Goal: Task Accomplishment & Management: Manage account settings

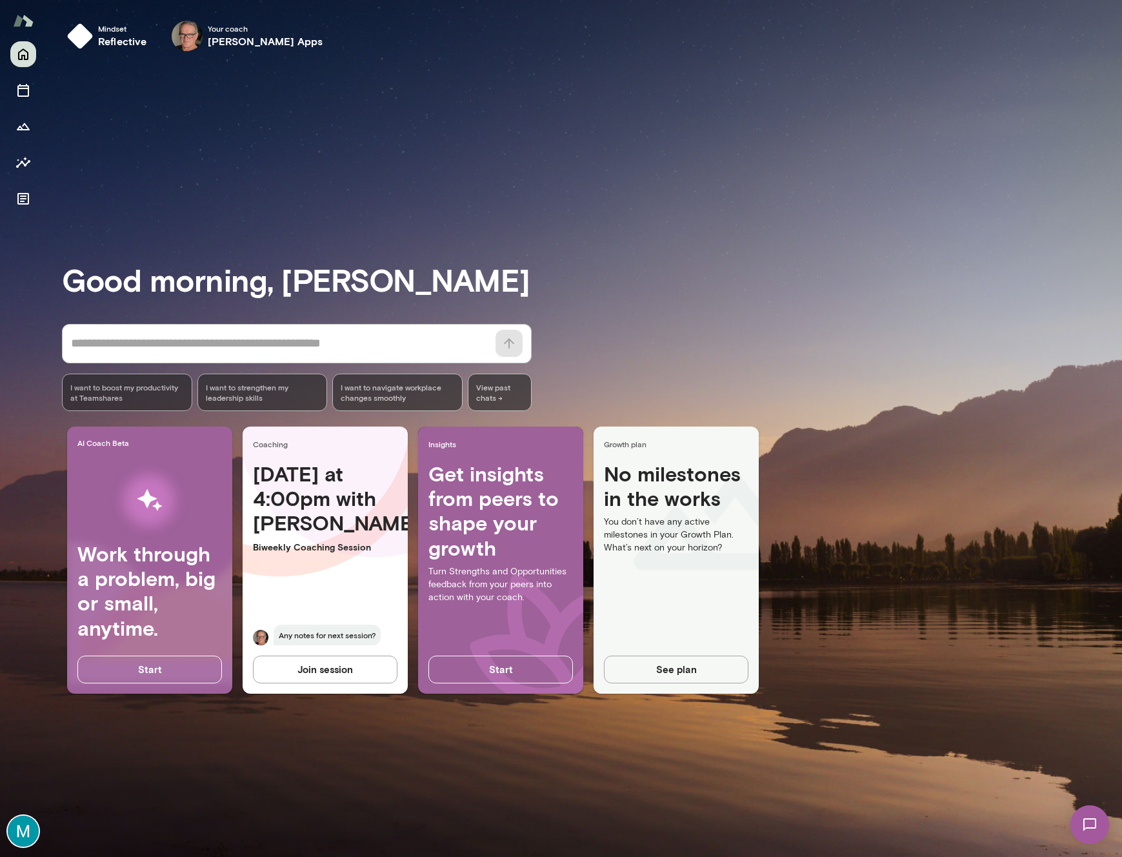
click at [328, 561] on div "[DATE] at 4:00pm with [PERSON_NAME] Coaching Session Any notes for next session?" at bounding box center [325, 561] width 165 height 200
click at [301, 478] on h4 "[DATE] at 4:00pm with [PERSON_NAME]" at bounding box center [325, 498] width 145 height 74
click at [17, 81] on button "Sessions" at bounding box center [23, 90] width 26 height 26
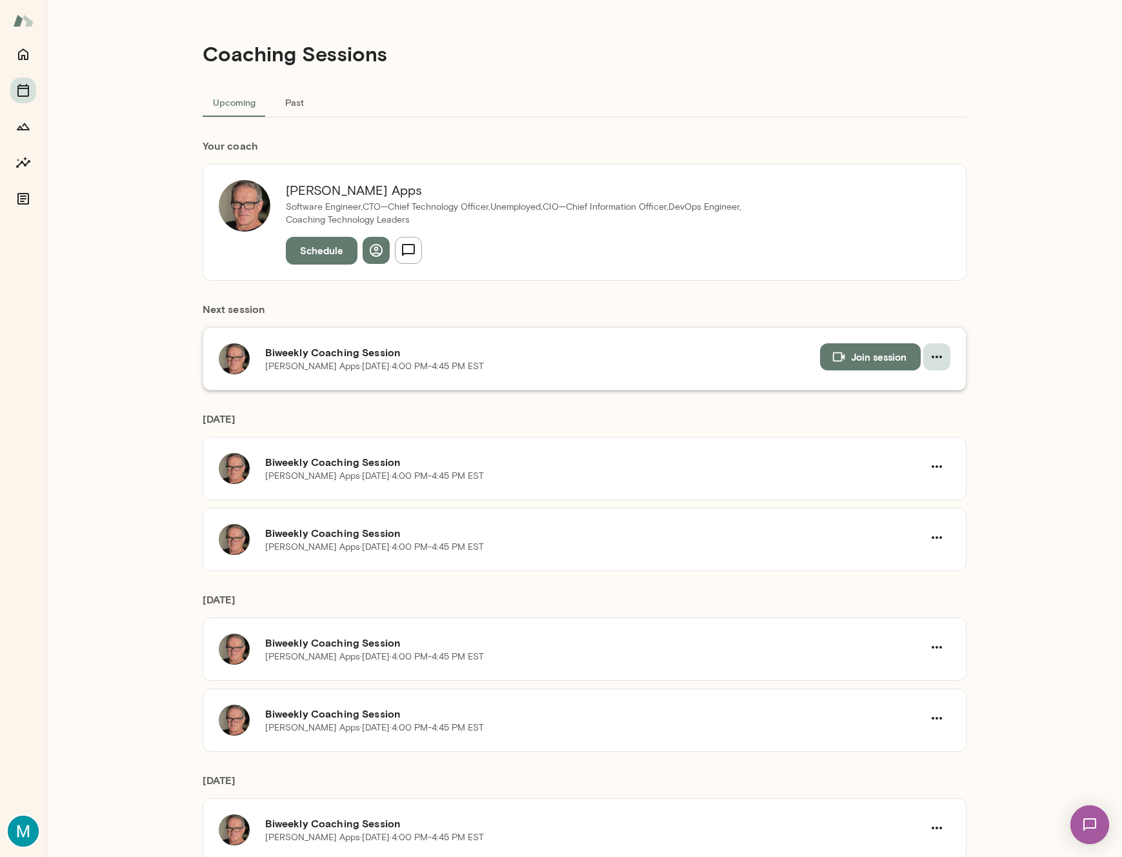
click at [935, 360] on icon "button" at bounding box center [936, 356] width 15 height 15
click at [913, 394] on span "Reschedule" at bounding box center [914, 387] width 56 height 15
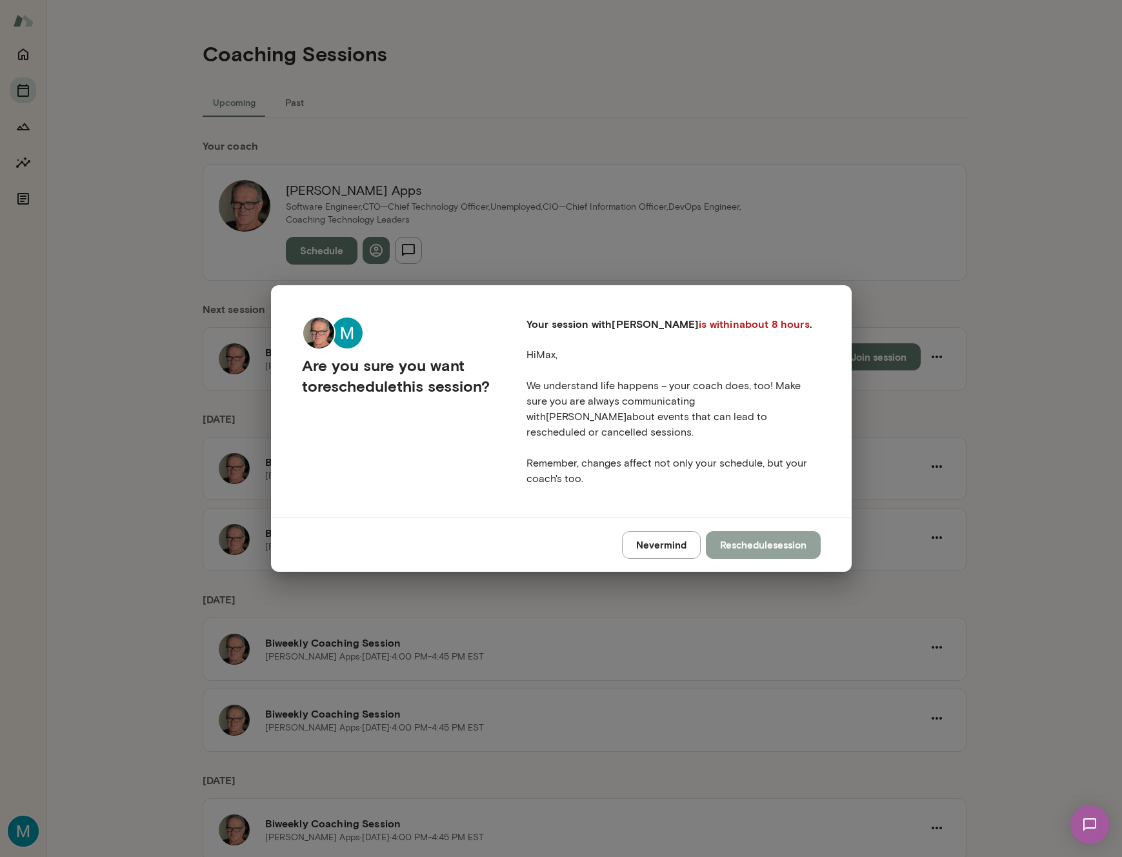
click at [724, 546] on button "Reschedule session" at bounding box center [763, 544] width 115 height 27
